Goal: Task Accomplishment & Management: Use online tool/utility

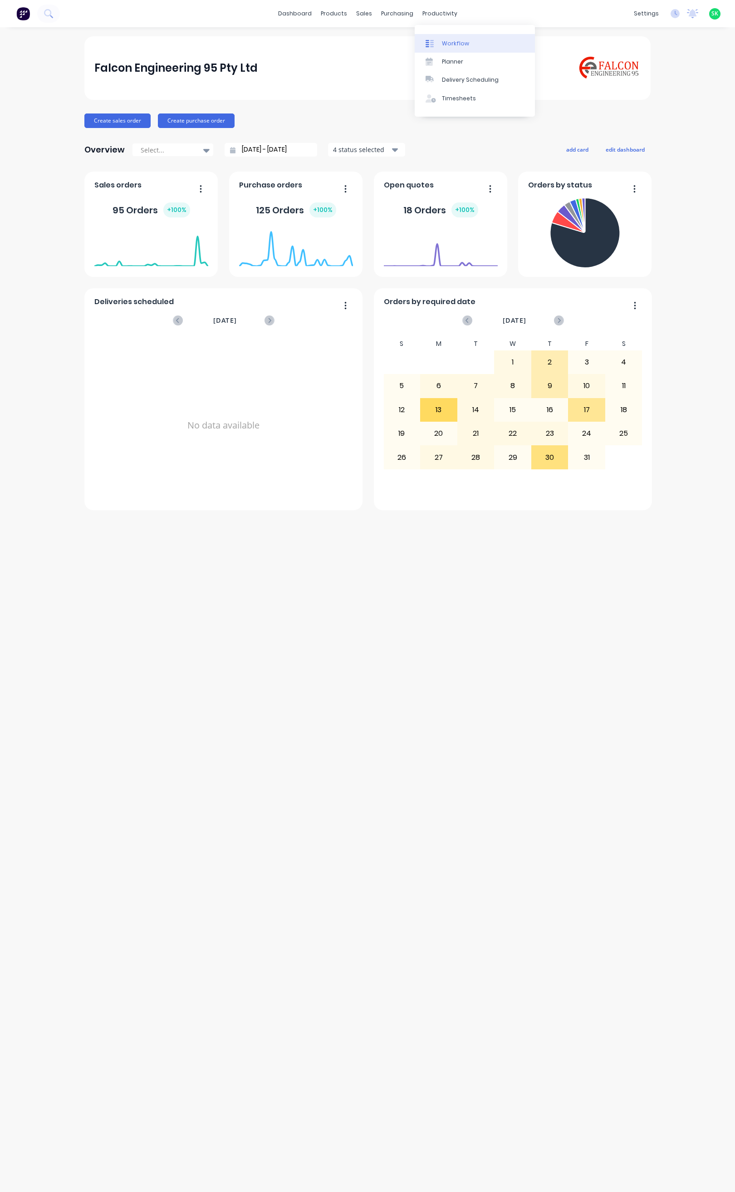
click at [438, 42] on div at bounding box center [433, 43] width 14 height 8
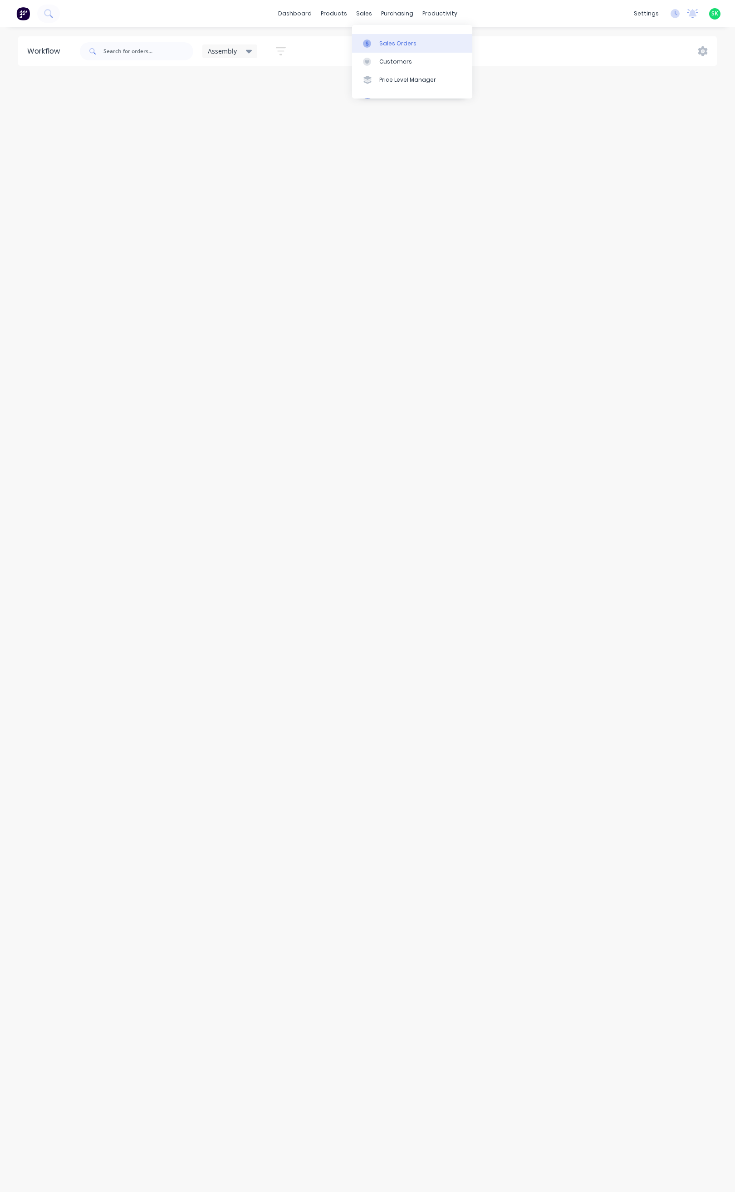
click at [381, 41] on div "Sales Orders" at bounding box center [397, 43] width 37 height 8
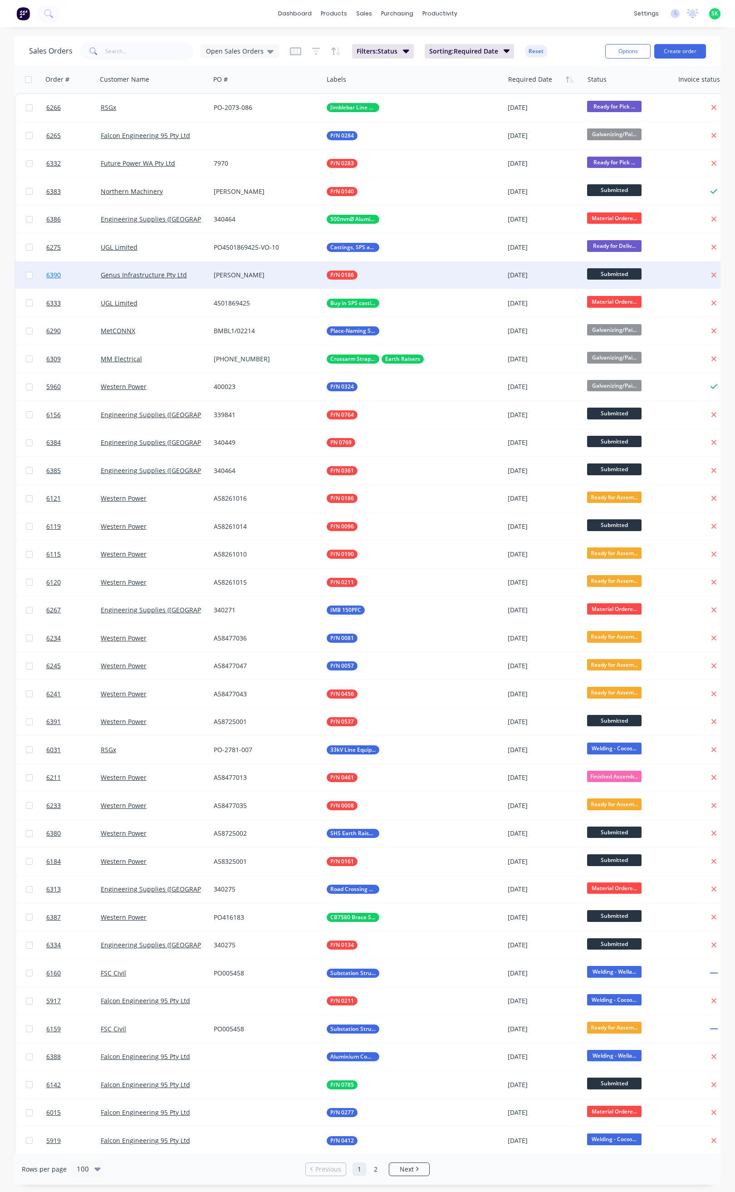
click at [56, 275] on span "6390" at bounding box center [53, 275] width 15 height 9
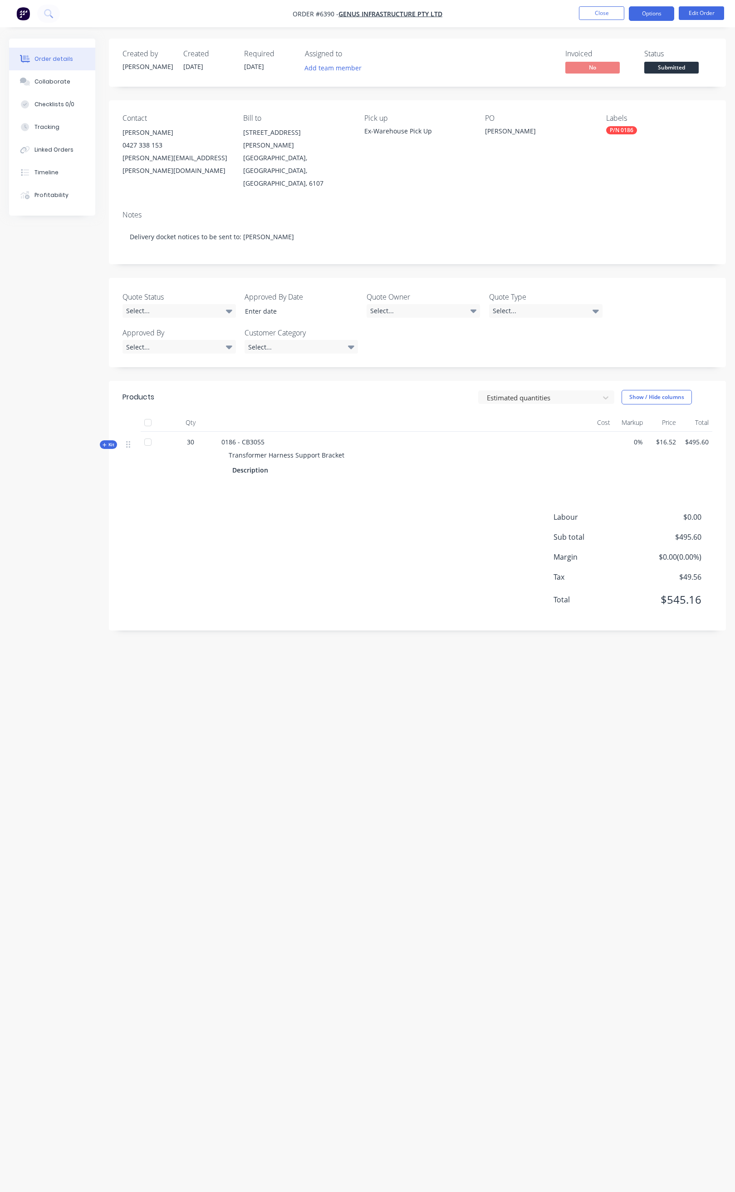
click at [653, 14] on button "Options" at bounding box center [651, 13] width 45 height 15
click at [613, 128] on div "Delivery Docket" at bounding box center [625, 127] width 84 height 13
click at [613, 95] on div "Without pricing" at bounding box center [625, 91] width 84 height 13
